Goal: Task Accomplishment & Management: Manage account settings

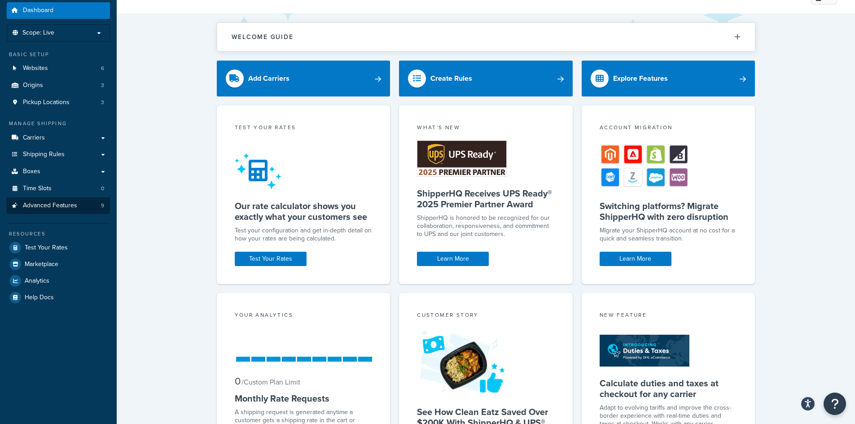
scroll to position [45, 0]
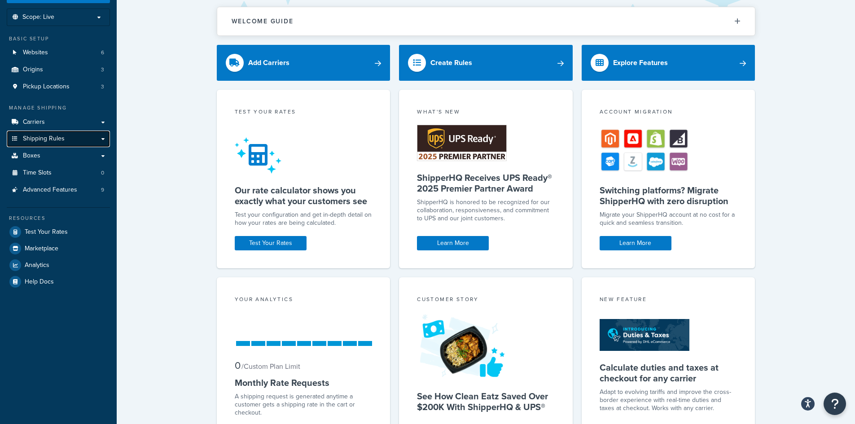
click at [104, 142] on link "Shipping Rules" at bounding box center [58, 139] width 103 height 17
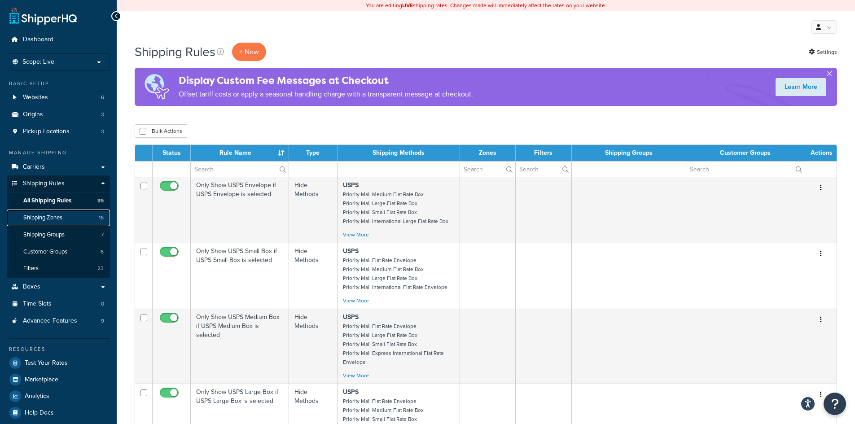
click at [36, 219] on span "Shipping Zones" at bounding box center [42, 218] width 39 height 8
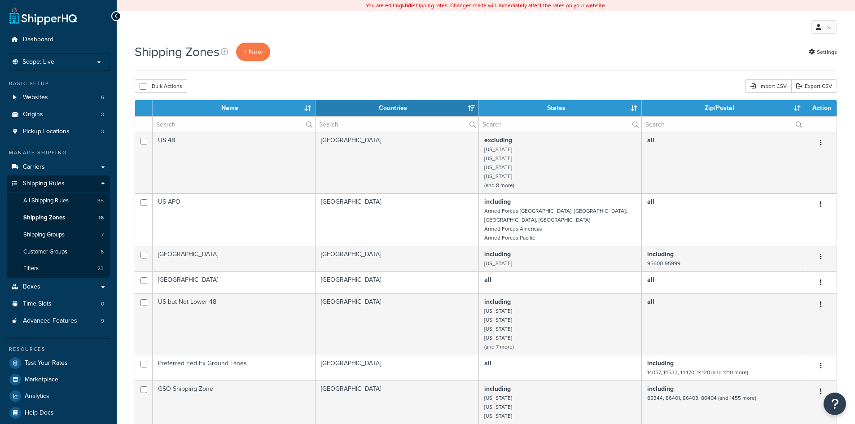
select select "15"
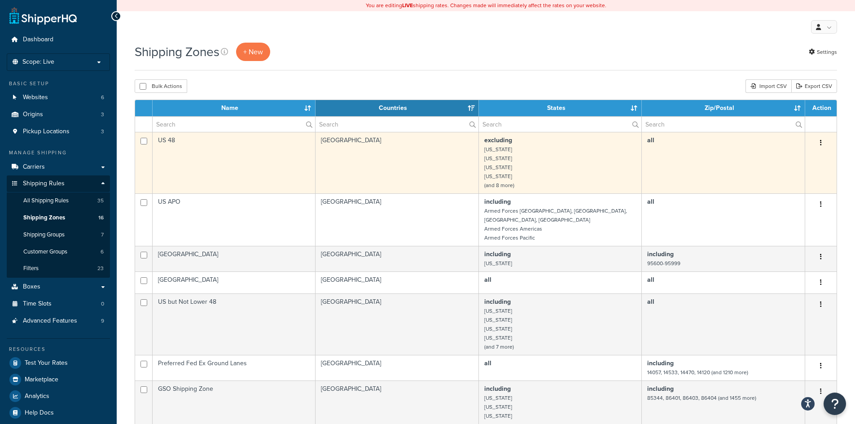
click at [251, 164] on td "US 48" at bounding box center [234, 163] width 163 height 62
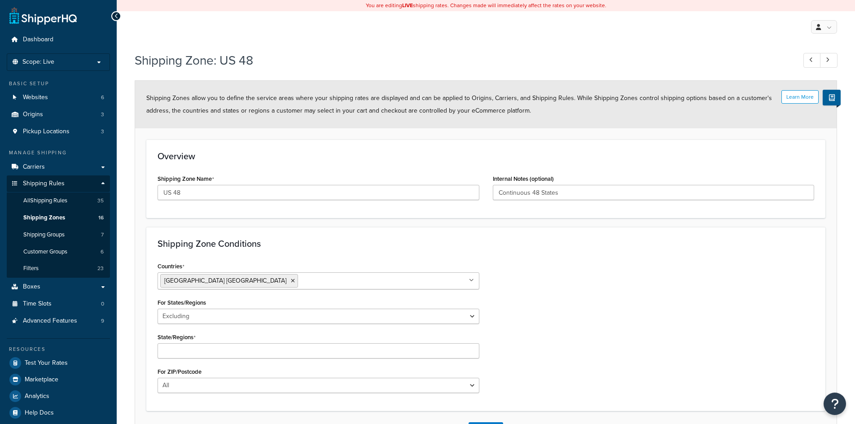
select select "excluding"
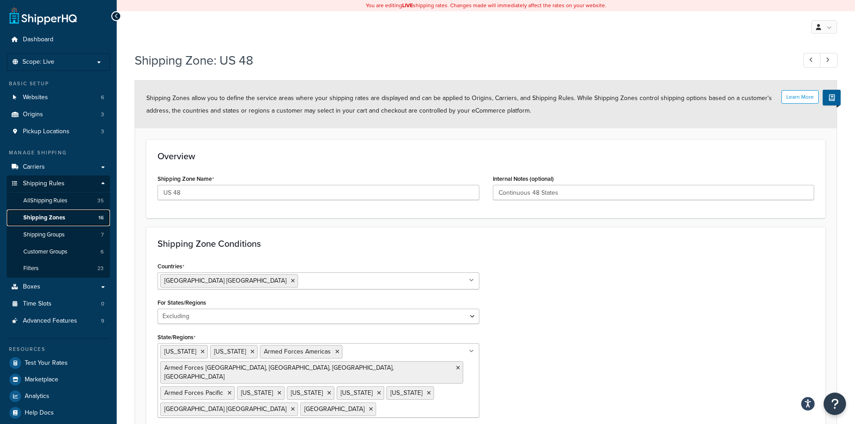
click at [48, 217] on span "Shipping Zones" at bounding box center [44, 218] width 42 height 8
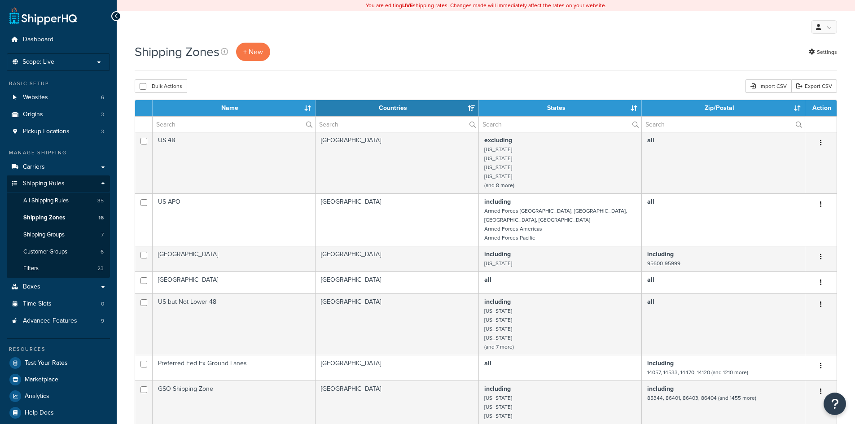
select select "15"
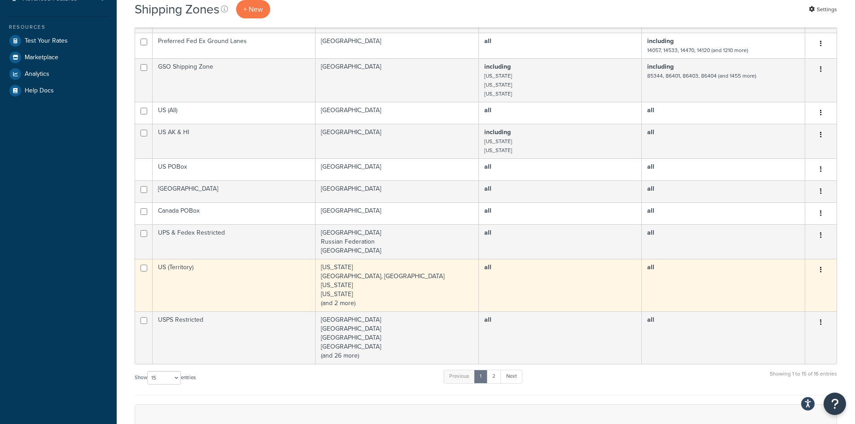
scroll to position [314, 0]
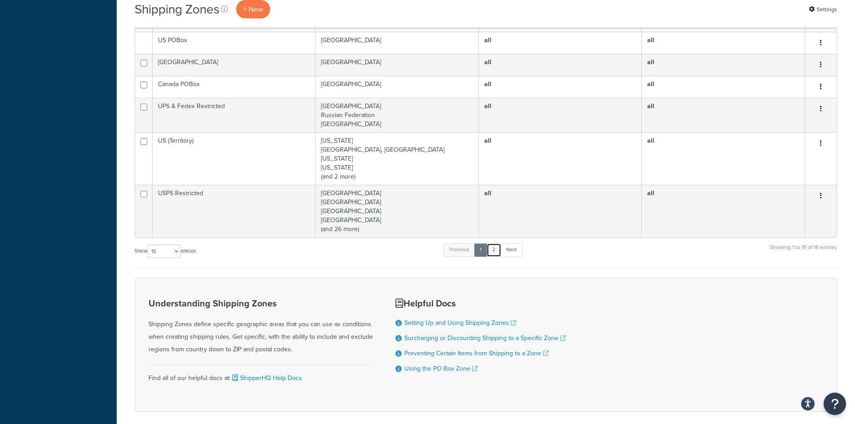
click at [495, 246] on link "2" at bounding box center [494, 249] width 15 height 13
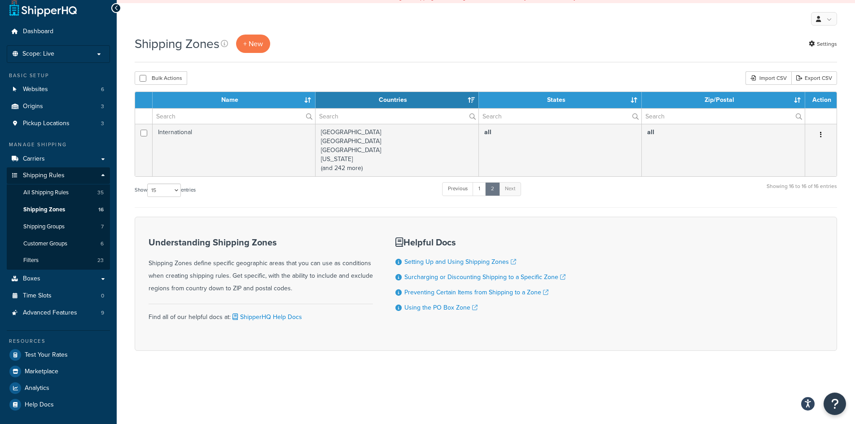
scroll to position [0, 0]
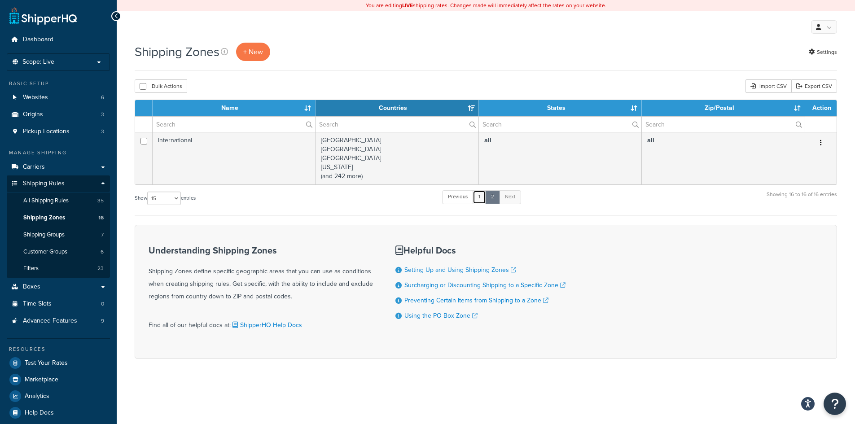
click at [482, 198] on link "1" at bounding box center [479, 196] width 13 height 13
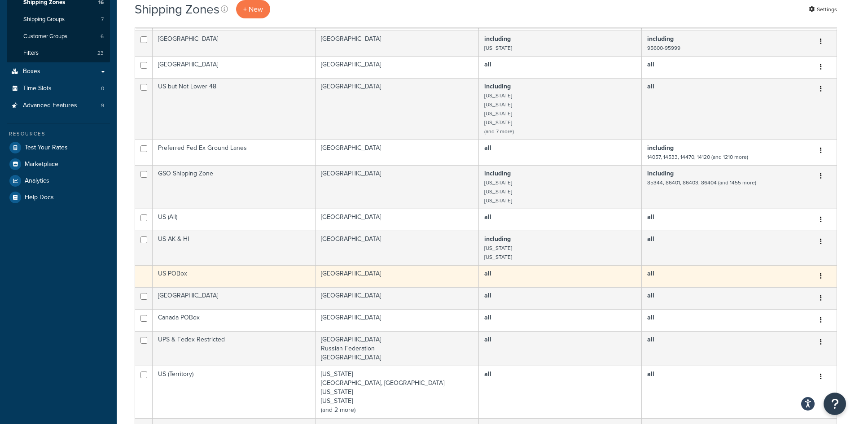
scroll to position [213, 0]
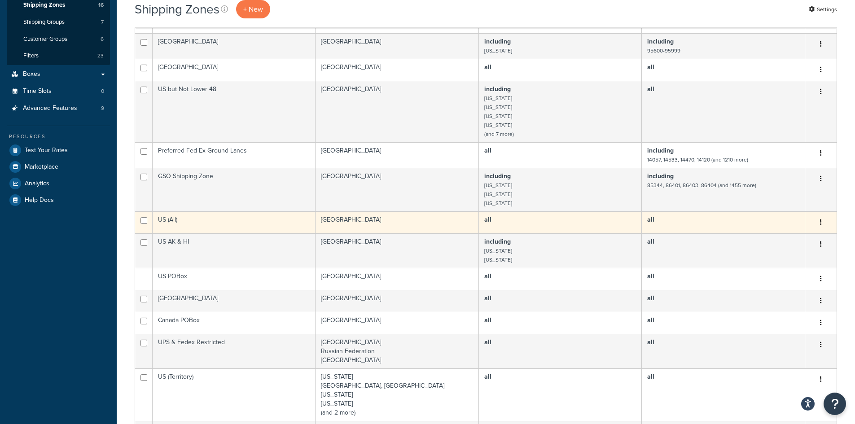
click at [260, 218] on td "US (All)" at bounding box center [234, 222] width 163 height 22
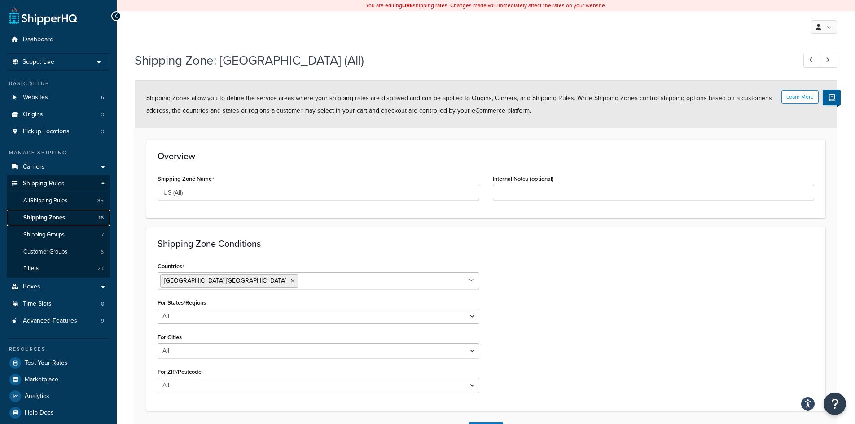
click at [52, 213] on link "Shipping Zones 16" at bounding box center [58, 218] width 103 height 17
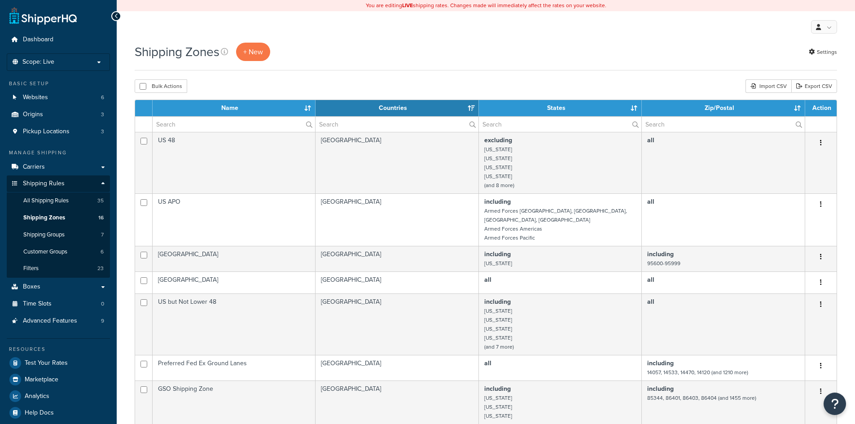
select select "15"
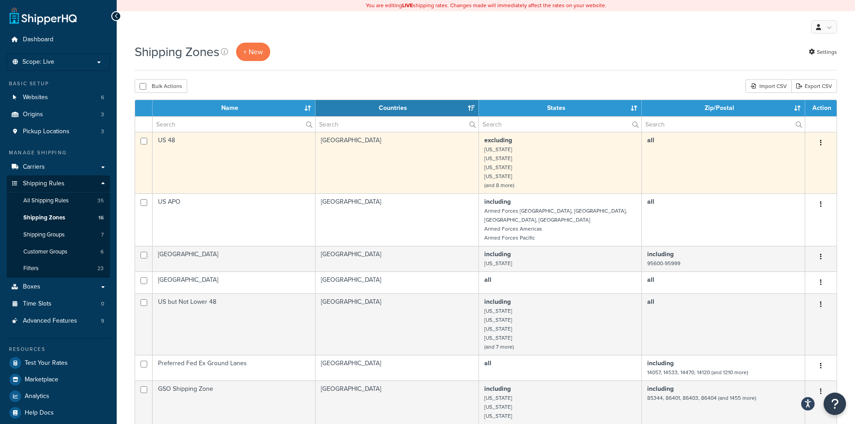
click at [244, 175] on td "US 48" at bounding box center [234, 163] width 163 height 62
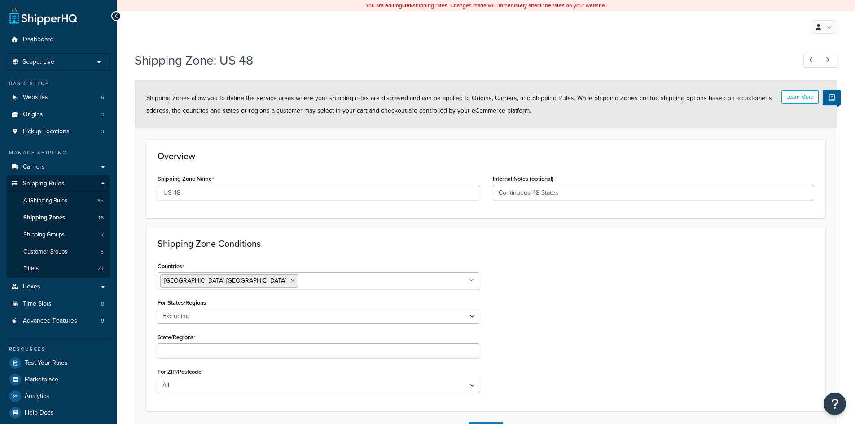
select select "excluding"
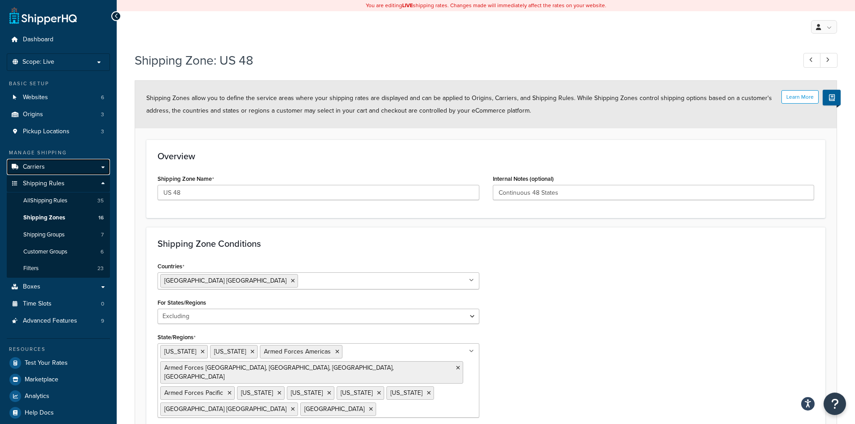
click at [48, 166] on link "Carriers" at bounding box center [58, 167] width 103 height 17
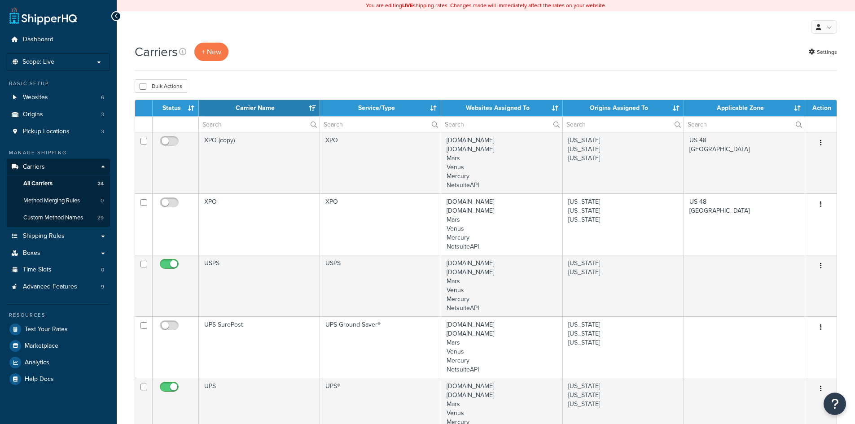
select select "15"
